Goal: Transaction & Acquisition: Purchase product/service

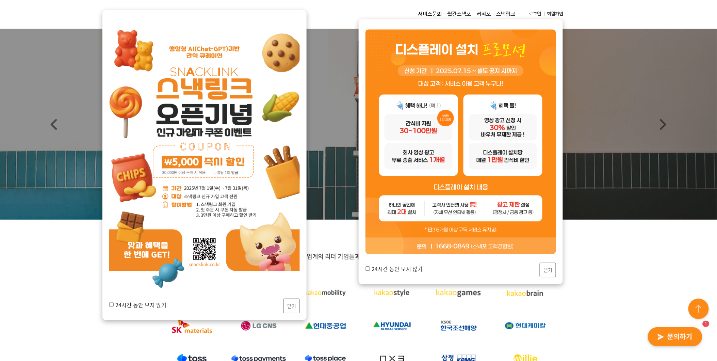
click at [111, 307] on label "24시간 동안 보지 않기" at bounding box center [137, 304] width 57 height 8
click at [111, 306] on input "24시간 동안 보지 않기" at bounding box center [111, 304] width 4 height 4
checkbox input "true"
click at [301, 304] on div "24시간 동안 보지 않기 닫기" at bounding box center [204, 165] width 204 height 310
click at [297, 306] on button "닫기" at bounding box center [291, 305] width 16 height 15
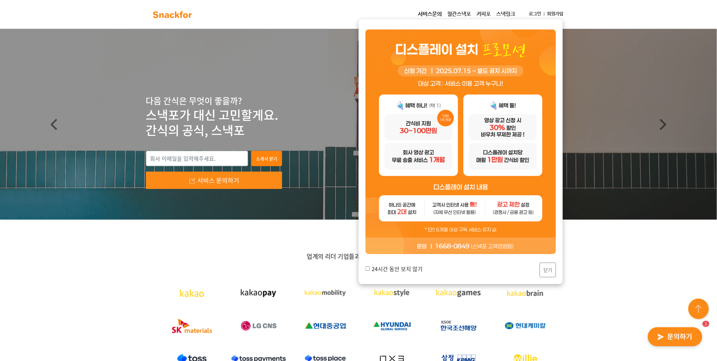
click at [373, 266] on label "24시간 동안 보지 않기" at bounding box center [393, 268] width 57 height 8
click at [370, 266] on input "24시간 동안 보지 않기" at bounding box center [367, 268] width 4 height 4
checkbox input "true"
click at [546, 268] on button "닫기" at bounding box center [547, 269] width 16 height 15
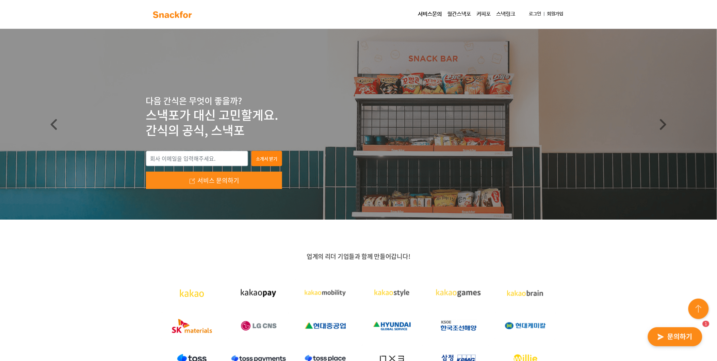
click at [536, 13] on link "로그인" at bounding box center [535, 14] width 18 height 13
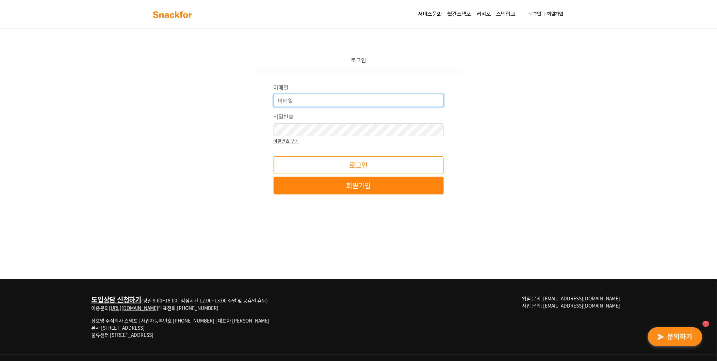
click at [368, 100] on input "이메일" at bounding box center [358, 100] width 170 height 13
type input "[EMAIL_ADDRESS][DOMAIN_NAME]"
click at [273, 156] on button "로그인" at bounding box center [358, 165] width 170 height 18
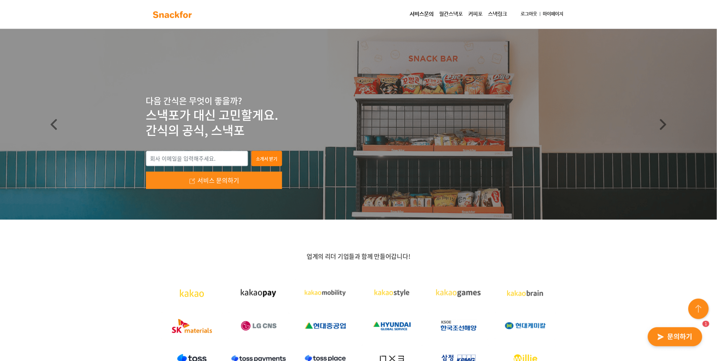
click at [562, 14] on link "마이페이지" at bounding box center [553, 14] width 26 height 13
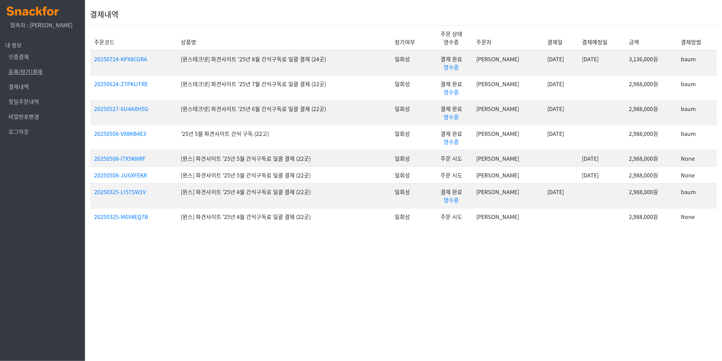
click at [28, 73] on link "등록(정기)결제" at bounding box center [26, 71] width 34 height 8
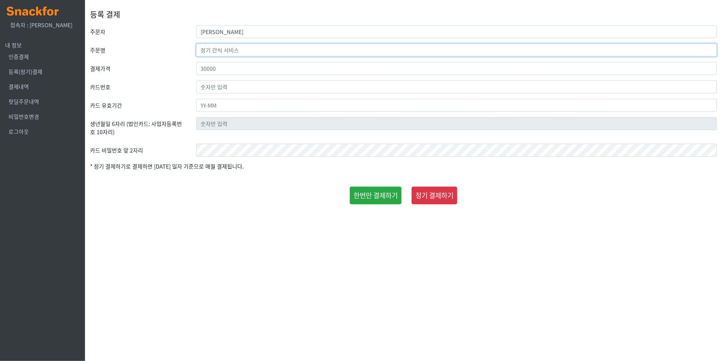
click at [230, 52] on input "text" at bounding box center [456, 50] width 521 height 13
paste input "[윈스테크넷] 파견사이트 '25년 8월 간식구독료 일괄 결제 (24곳)"
drag, startPoint x: 273, startPoint y: 51, endPoint x: 437, endPoint y: 59, distance: 163.8
click at [273, 51] on input "[윈스테크넷] 파견사이트 '25년 8월 간식구독료 일괄 결제 (24곳)" at bounding box center [456, 50] width 521 height 13
type input "[윈스테크넷] 파견사이트 '25년 9월 간식구독료 일괄 결제 (24곳)"
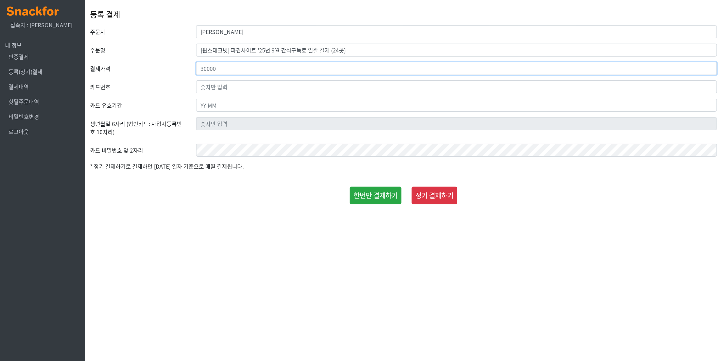
click at [261, 72] on input "number" at bounding box center [456, 68] width 521 height 13
type input "3136000"
type input "4079-1672-0229-3440"
type input "28-08"
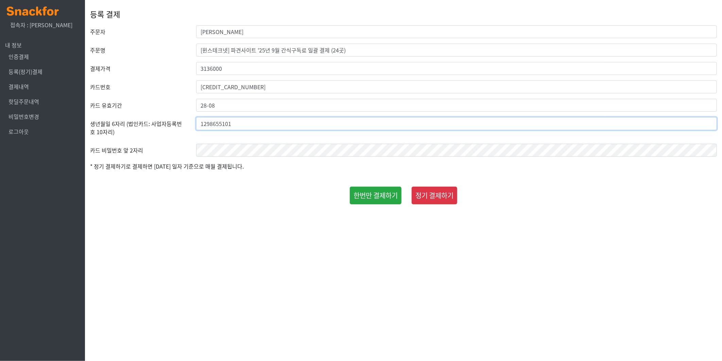
type input "1298655101"
click at [321, 207] on html "x 접속자 : 김도원 내 정보 인증결제 등록(정기)결제 결제내역 핫딜주문내역 비밀번호변경 로그아웃 등록 결제 주문자 김도원 주문명 [윈스테크넷…" at bounding box center [361, 103] width 722 height 207
click at [362, 189] on button "한번만 결제하기" at bounding box center [376, 195] width 52 height 18
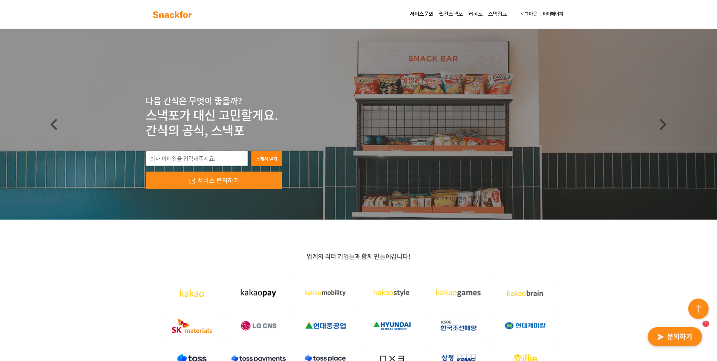
click at [83, 261] on div "업계의 리더 기업들과 함께 만들어갑니다!" at bounding box center [358, 337] width 717 height 237
click at [551, 15] on link "마이페이지" at bounding box center [553, 14] width 26 height 13
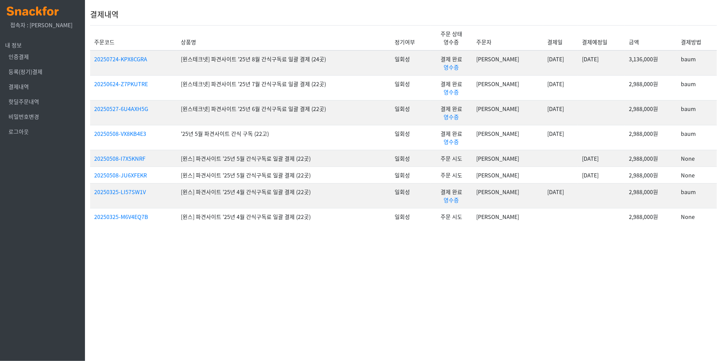
click at [288, 52] on td "[윈스테크넷] 파견사이트 '25년 8월 간식구독료 일괄 결제 (24곳)" at bounding box center [284, 62] width 214 height 25
click at [286, 56] on td "[윈스테크넷] 파견사이트 '25년 8월 간식구독료 일괄 결제 (24곳)" at bounding box center [284, 62] width 214 height 25
click at [136, 60] on link "20250724-KPX8CGRA" at bounding box center [120, 59] width 53 height 8
drag, startPoint x: 340, startPoint y: 61, endPoint x: 183, endPoint y: 62, distance: 157.1
click at [183, 62] on td "[윈스테크넷] 파견사이트 '25년 8월 간식구독료 일괄 결제 (24곳)" at bounding box center [284, 62] width 214 height 25
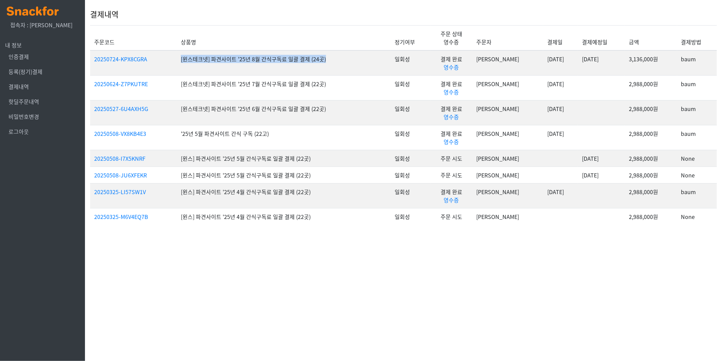
copy td "[윈스테크넷] 파견사이트 '25년 8월 간식구독료 일괄 결제 (24곳)"
click at [460, 233] on html "x 접속자 : [PERSON_NAME] 내 정보 인증결제 등록(정기)결제 결제내역 핫딜주문내역 비밀번호변경 로그아웃 결제내역 주문코드 상품명 …" at bounding box center [361, 116] width 722 height 233
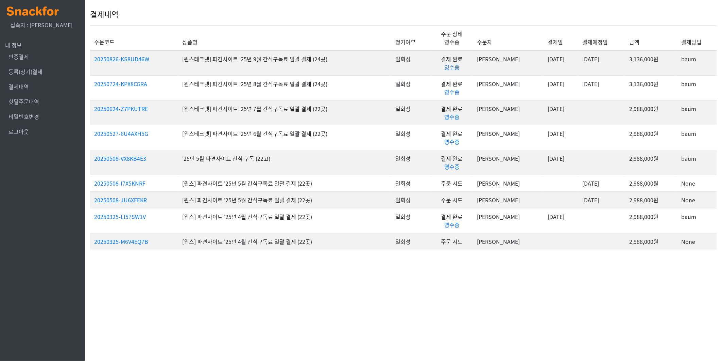
click at [460, 65] on link "영수증" at bounding box center [452, 67] width 15 height 8
